Goal: Communication & Community: Participate in discussion

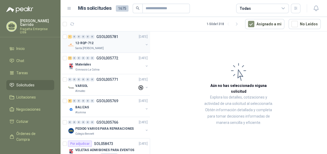
click at [120, 45] on div "12-RQP-712" at bounding box center [109, 43] width 68 height 6
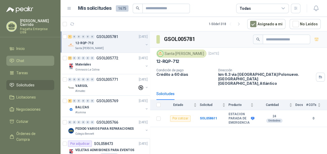
click at [29, 58] on li "Chat" at bounding box center [30, 61] width 42 height 6
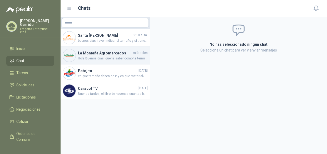
click at [103, 55] on h4 "La Montaña Agromercados" at bounding box center [105, 53] width 54 height 6
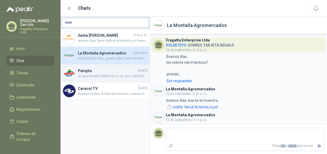
scroll to position [401, 0]
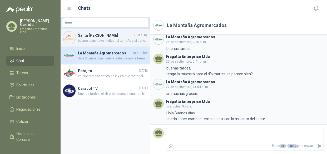
click at [93, 38] on span "buenos días, favor indicar el tamaño y si tiene algún troquel." at bounding box center [113, 40] width 70 height 5
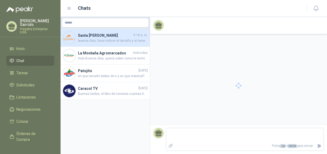
scroll to position [7, 0]
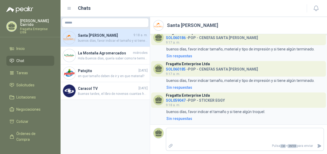
click at [170, 70] on span "SOL060185" at bounding box center [176, 69] width 20 height 4
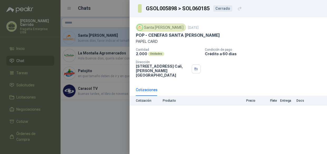
click at [28, 47] on div at bounding box center [163, 77] width 327 height 154
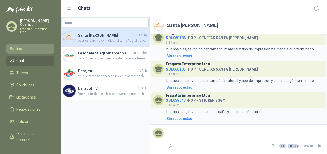
click at [31, 46] on li "Inicio" at bounding box center [30, 49] width 42 height 6
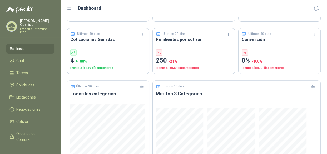
scroll to position [183, 0]
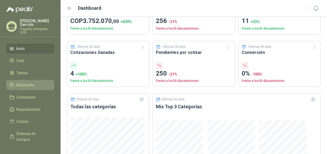
click at [31, 82] on span "Solicitudes" at bounding box center [25, 85] width 18 height 6
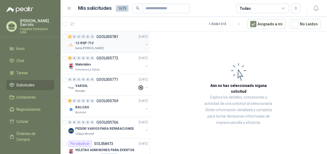
click at [99, 45] on div "12-RQP-712" at bounding box center [109, 43] width 68 height 6
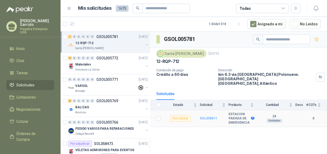
click at [207, 116] on b "SOL058611" at bounding box center [208, 118] width 17 height 4
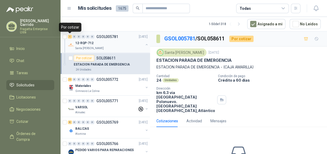
click at [70, 37] on div "1" at bounding box center [70, 37] width 4 height 4
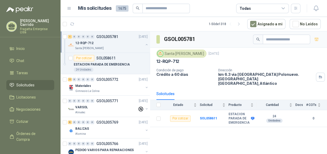
click at [71, 37] on div "1" at bounding box center [70, 37] width 4 height 4
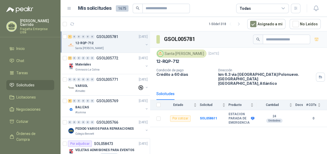
click at [285, 9] on icon at bounding box center [283, 8] width 5 height 5
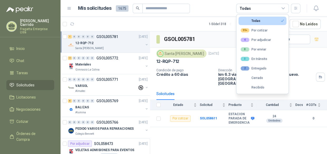
click at [285, 9] on icon at bounding box center [283, 8] width 5 height 5
